Goal: Check status: Check status

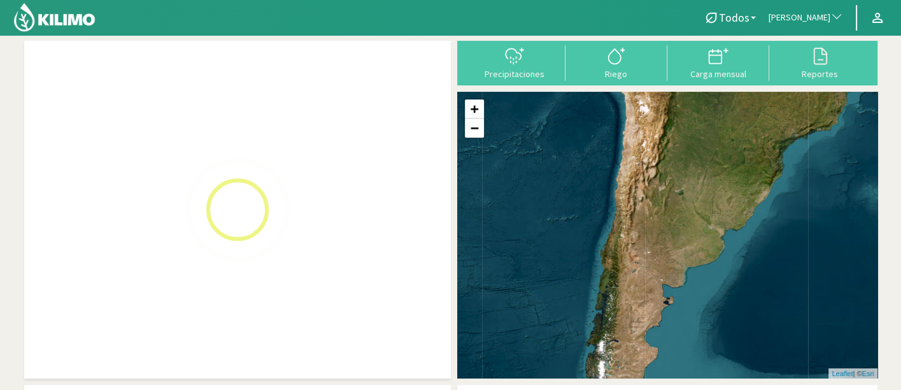
click at [822, 14] on span "[PERSON_NAME]" at bounding box center [800, 17] width 62 height 13
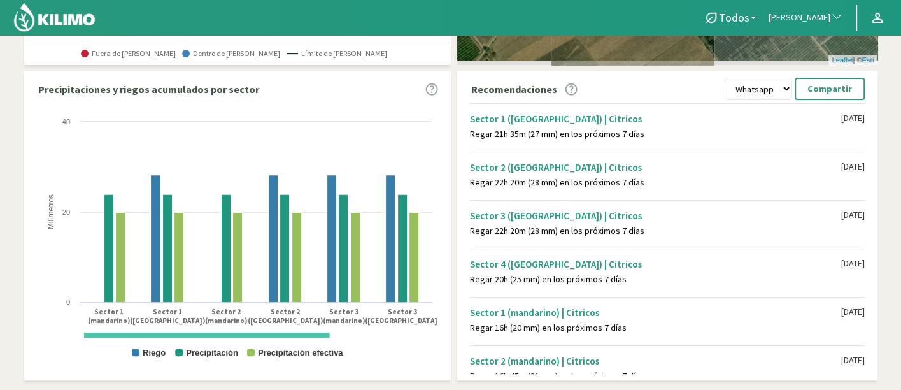
scroll to position [341, 0]
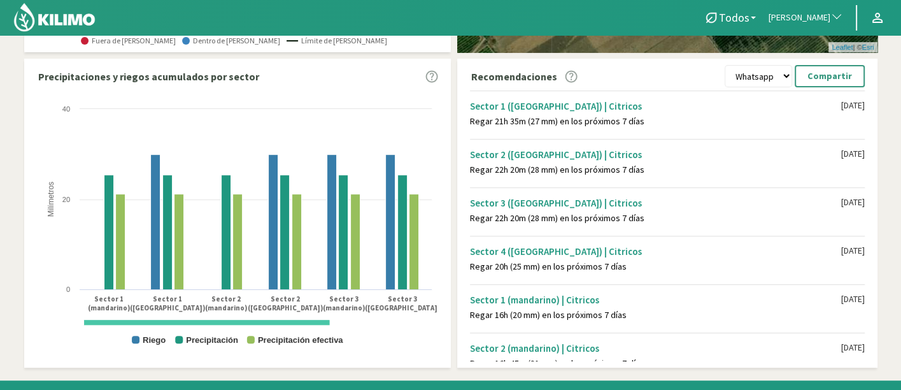
click at [822, 14] on span "[PERSON_NAME]" at bounding box center [800, 17] width 62 height 13
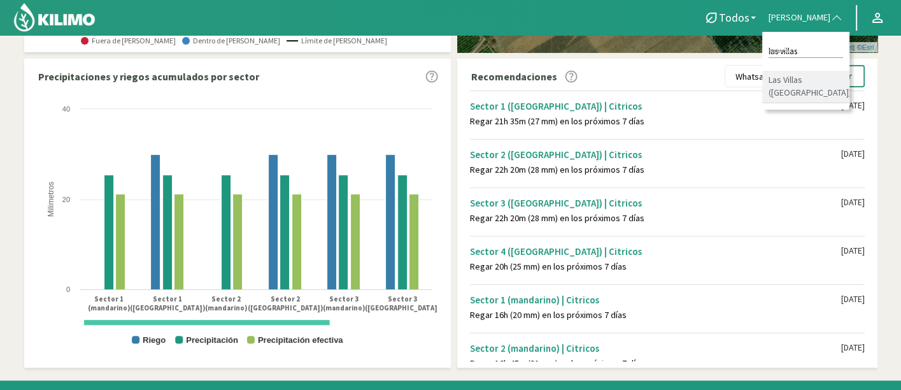
type input "las villas"
click at [794, 78] on li "Las Villas ([GEOGRAPHIC_DATA])" at bounding box center [806, 87] width 87 height 32
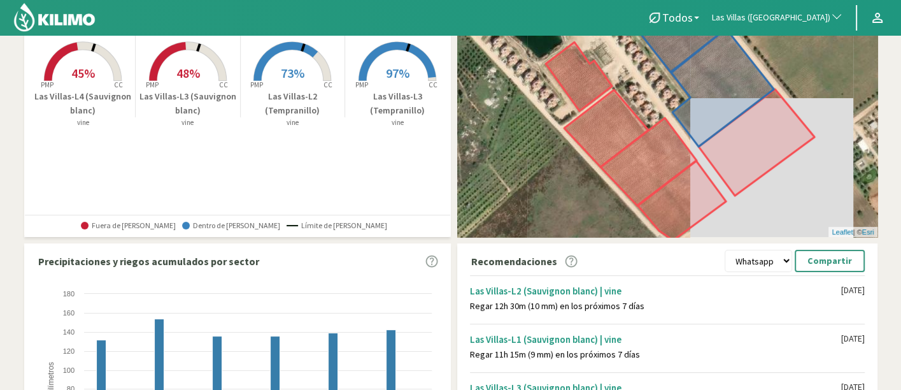
scroll to position [0, 0]
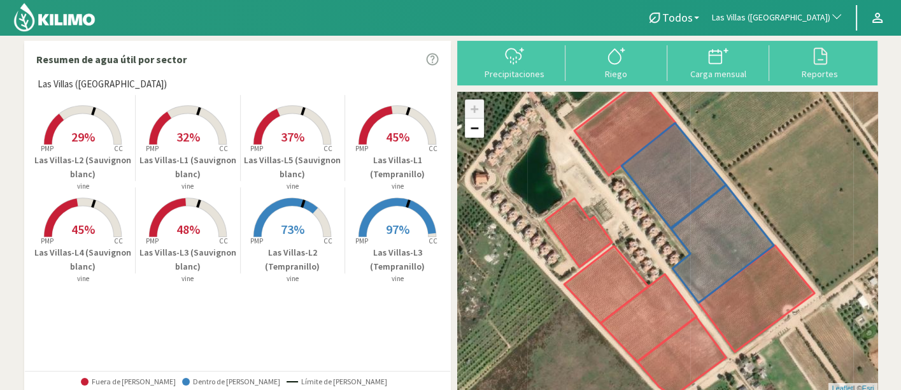
click at [798, 6] on button "Las Villas ([GEOGRAPHIC_DATA])" at bounding box center [778, 18] width 144 height 28
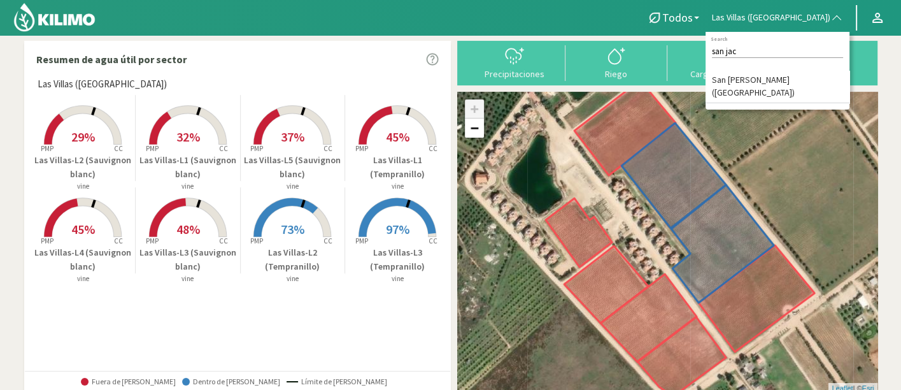
type input "san jac"
click at [810, 76] on li "San [PERSON_NAME] ([GEOGRAPHIC_DATA])" at bounding box center [778, 87] width 144 height 32
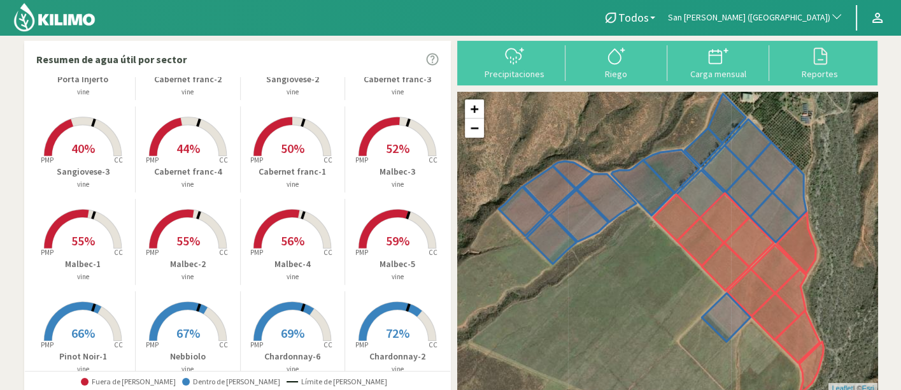
scroll to position [473, 0]
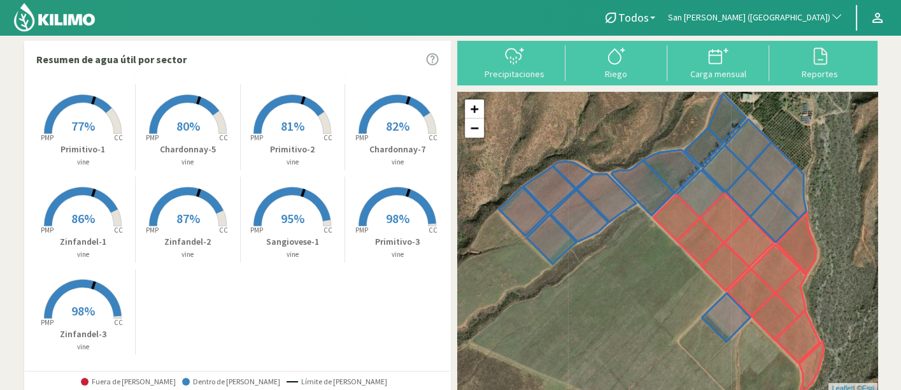
click at [75, 324] on rect at bounding box center [83, 320] width 102 height 102
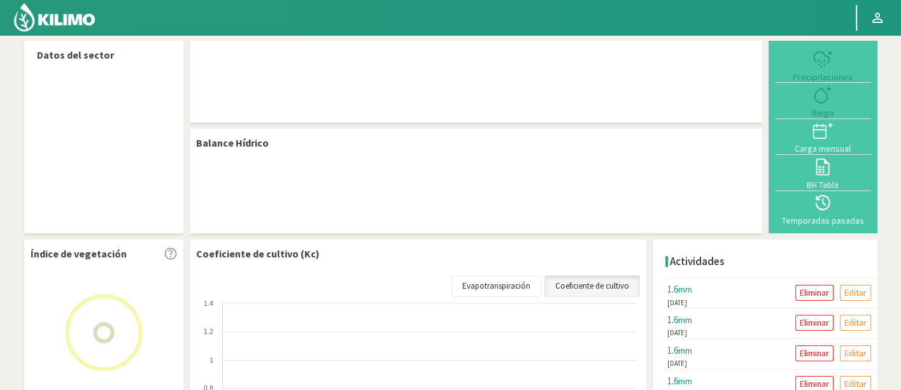
select select "239: Object"
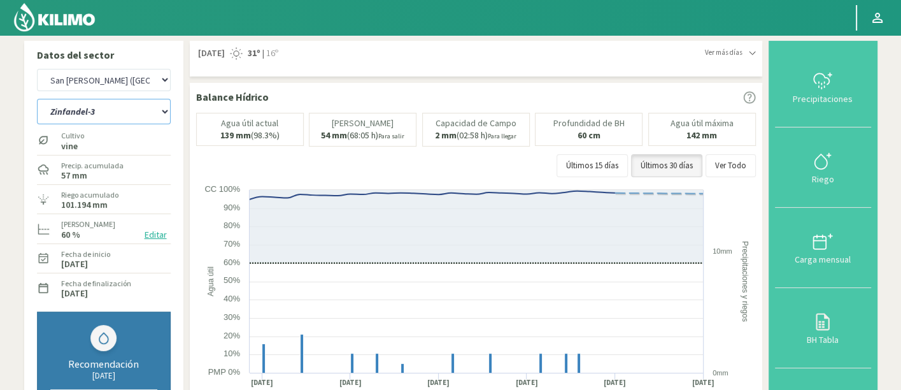
click at [108, 111] on select "Cabernet franc-1 Cabernet franc-2 Cabernet franc-3 Cabernet franc-4 Chardonnay-…" at bounding box center [104, 111] width 134 height 25
click at [37, 99] on select "Cabernet franc-1 Cabernet franc-2 Cabernet franc-3 Cabernet franc-4 Chardonnay-…" at bounding box center [104, 111] width 134 height 25
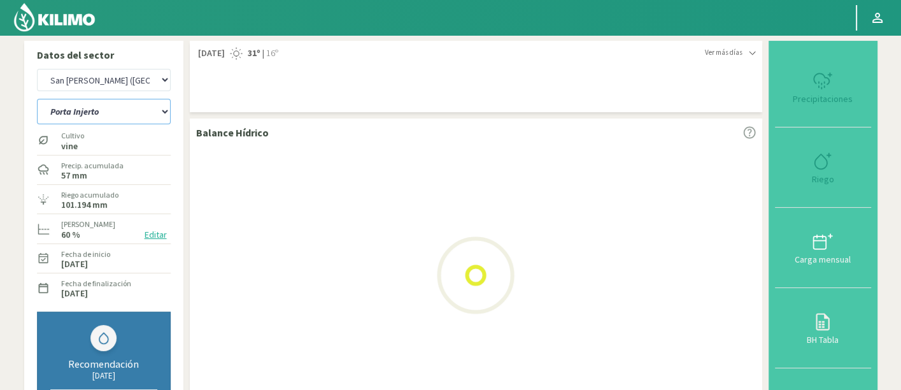
select select "28: Object"
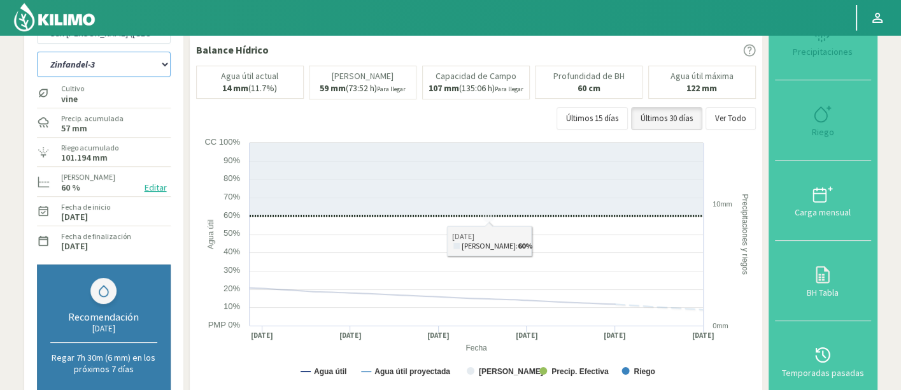
scroll to position [71, 0]
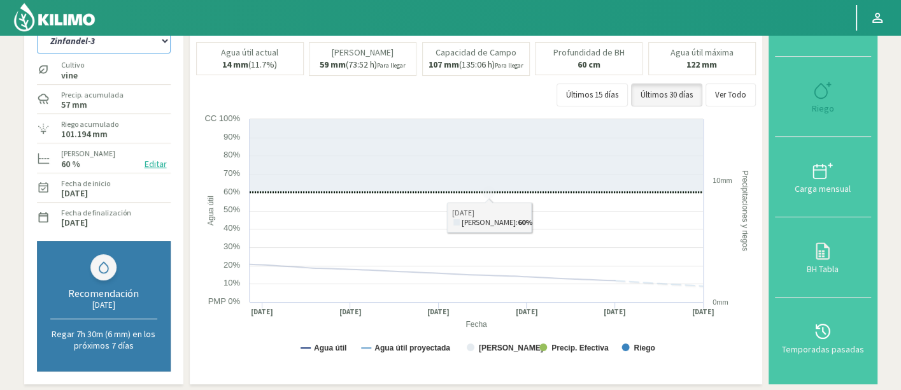
select select "520: Object"
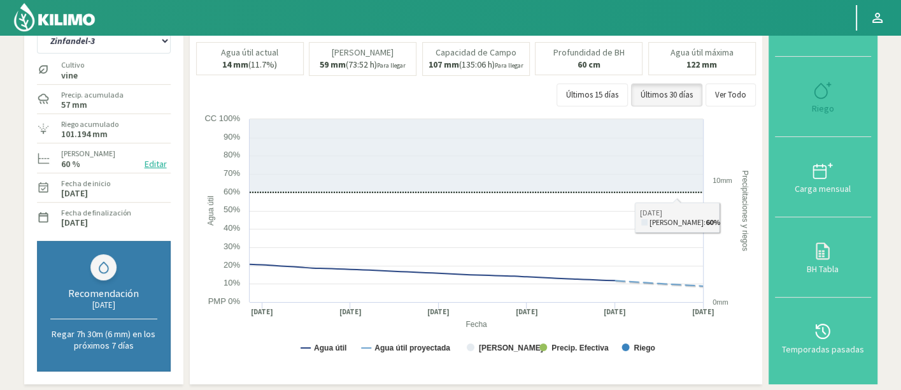
select select "48: Object"
